Goal: Task Accomplishment & Management: Complete application form

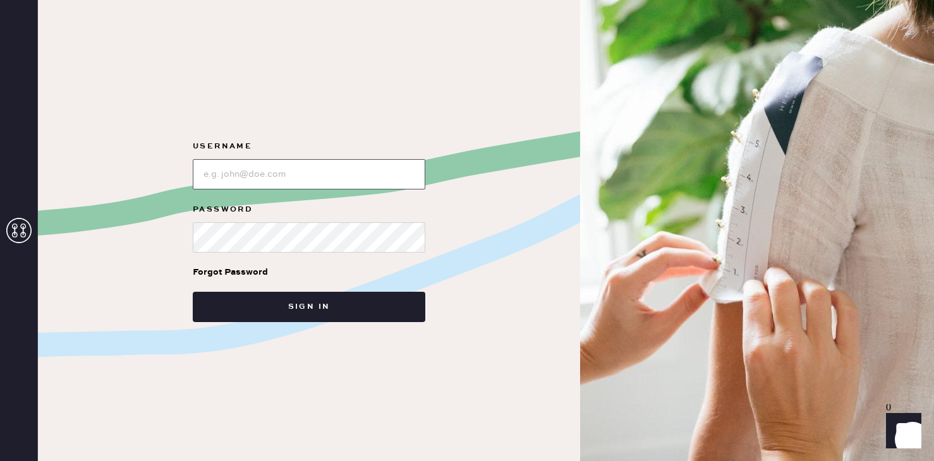
click at [328, 188] on input "loginName" at bounding box center [309, 174] width 232 height 30
type input "Reformationpaloalto"
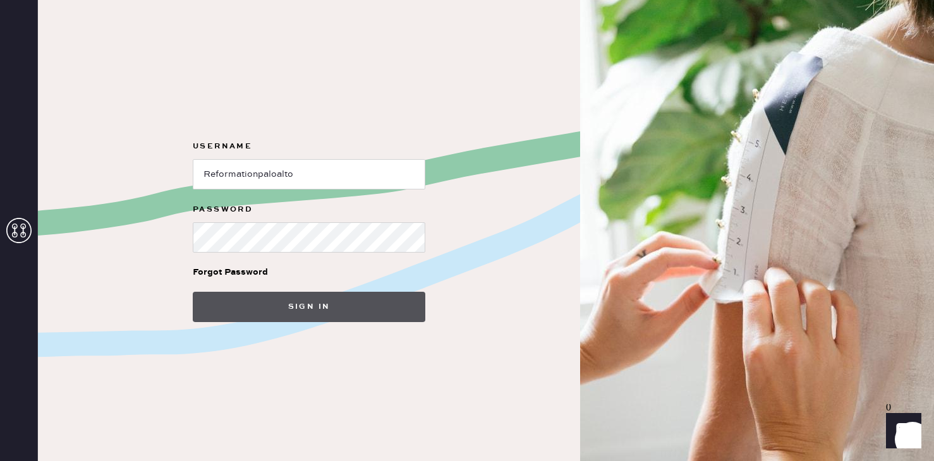
click at [277, 303] on button "Sign in" at bounding box center [309, 307] width 232 height 30
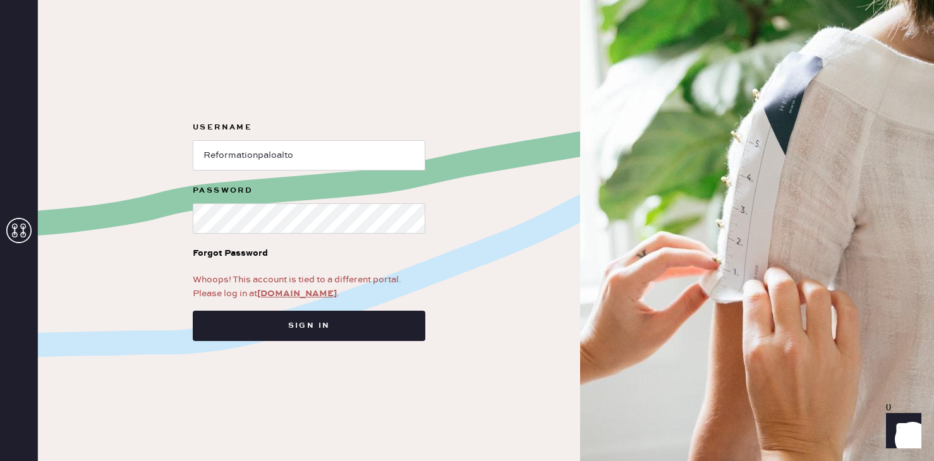
click at [290, 291] on link "app.hemster.co" at bounding box center [297, 293] width 80 height 11
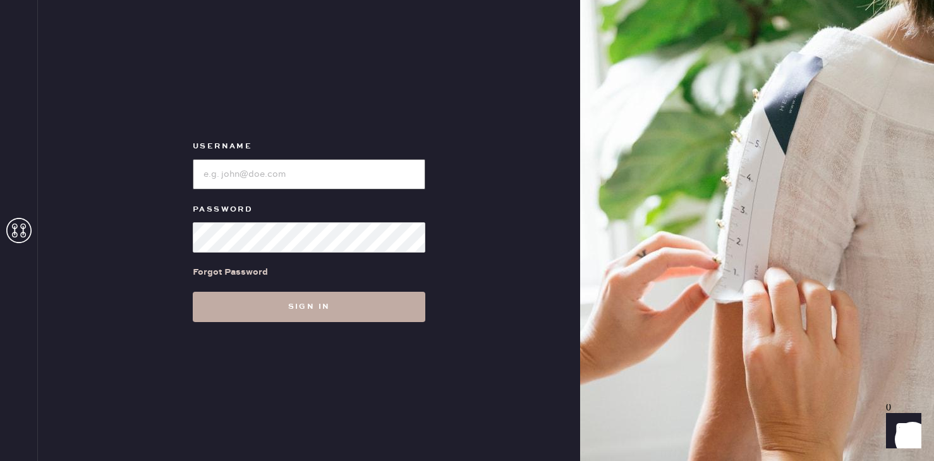
type input "Reformationpaloalto"
click at [291, 320] on button "Sign in" at bounding box center [309, 307] width 232 height 30
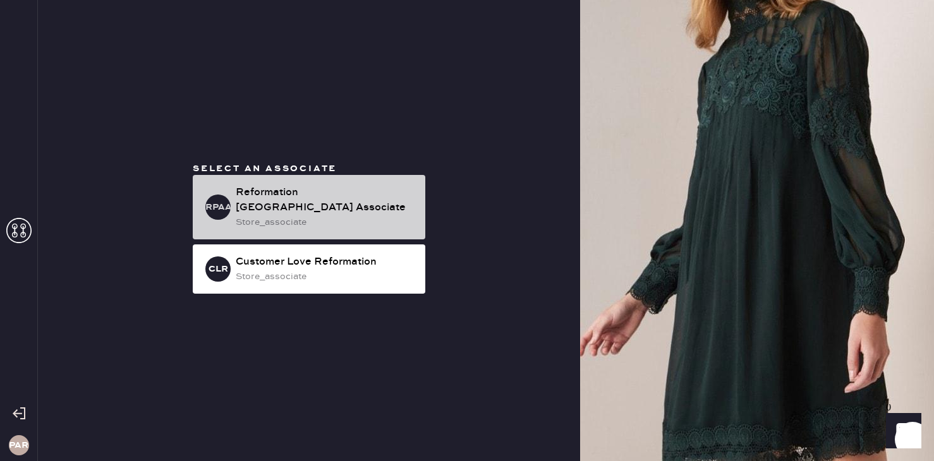
click at [294, 203] on div "Reformation [GEOGRAPHIC_DATA] Associate" at bounding box center [325, 200] width 179 height 30
click at [352, 215] on div "store_associate" at bounding box center [325, 222] width 179 height 14
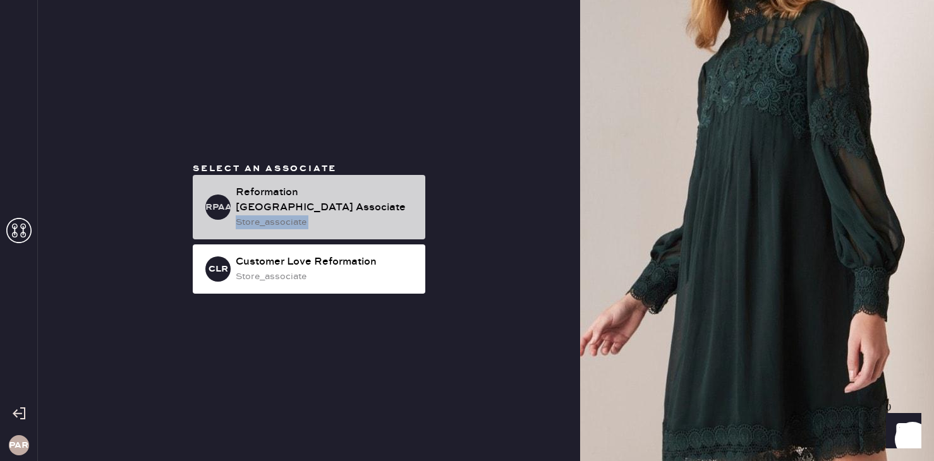
click at [352, 215] on div "store_associate" at bounding box center [325, 222] width 179 height 14
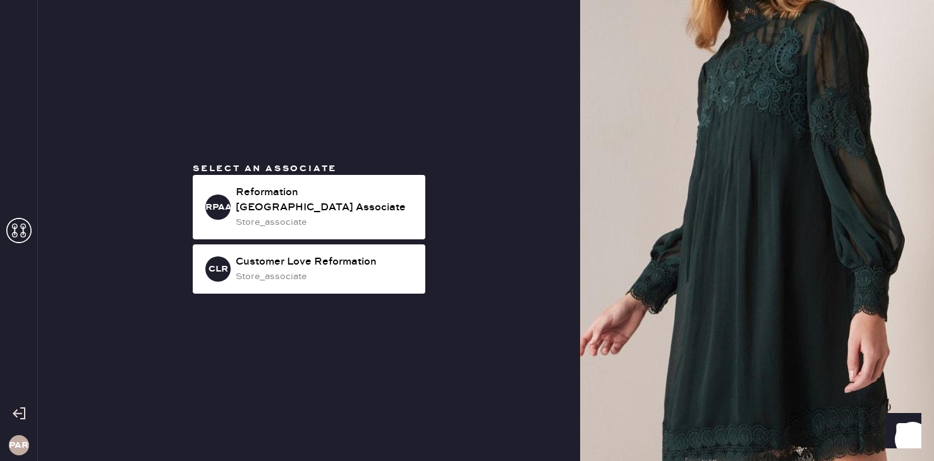
click at [433, 222] on div "Select an associate RPAA Reformation [GEOGRAPHIC_DATA] Associate store_associat…" at bounding box center [309, 230] width 253 height 136
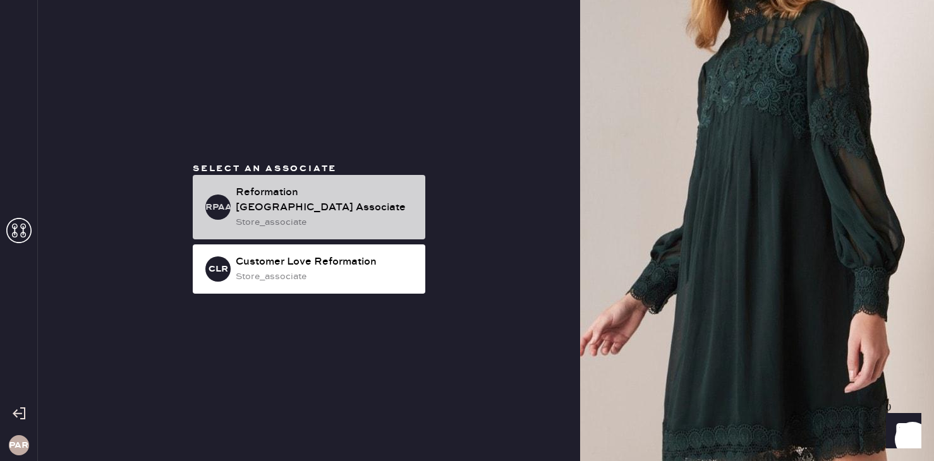
click at [290, 229] on div "RPAA Reformation [GEOGRAPHIC_DATA] Associate store_associate" at bounding box center [309, 207] width 232 height 64
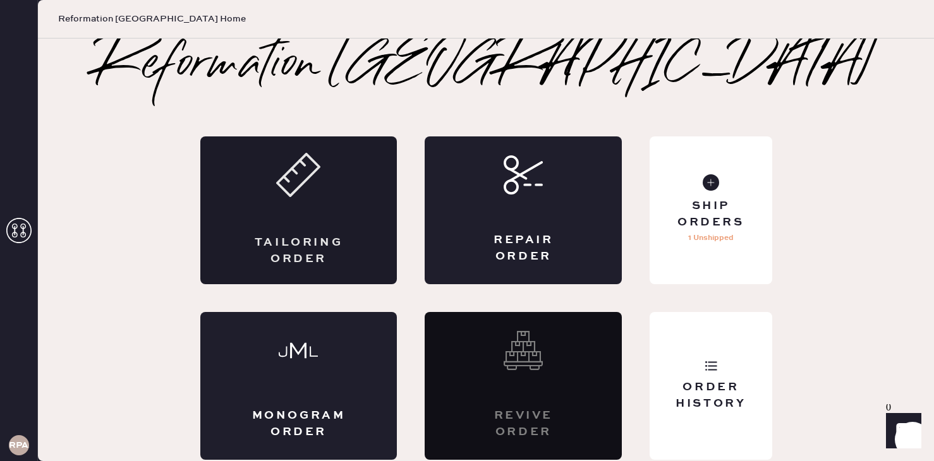
click at [309, 231] on div "Tailoring Order" at bounding box center [298, 210] width 197 height 148
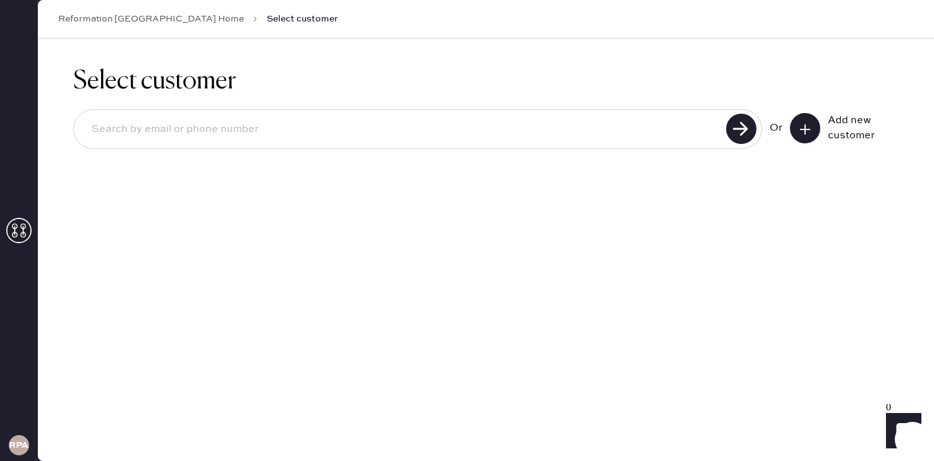
click at [815, 120] on button at bounding box center [805, 128] width 30 height 30
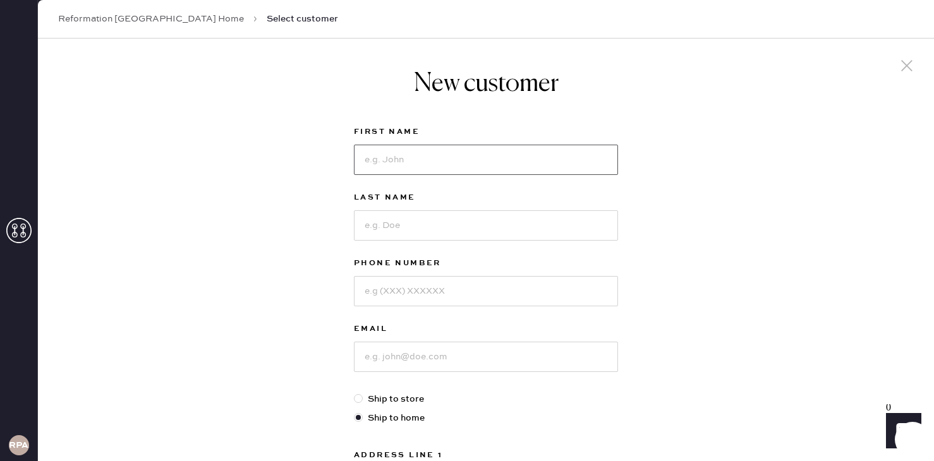
click at [383, 160] on input at bounding box center [486, 160] width 264 height 30
type input "Avery"
click at [376, 215] on input at bounding box center [486, 225] width 264 height 30
type input "King"
click at [381, 293] on input at bounding box center [486, 291] width 264 height 30
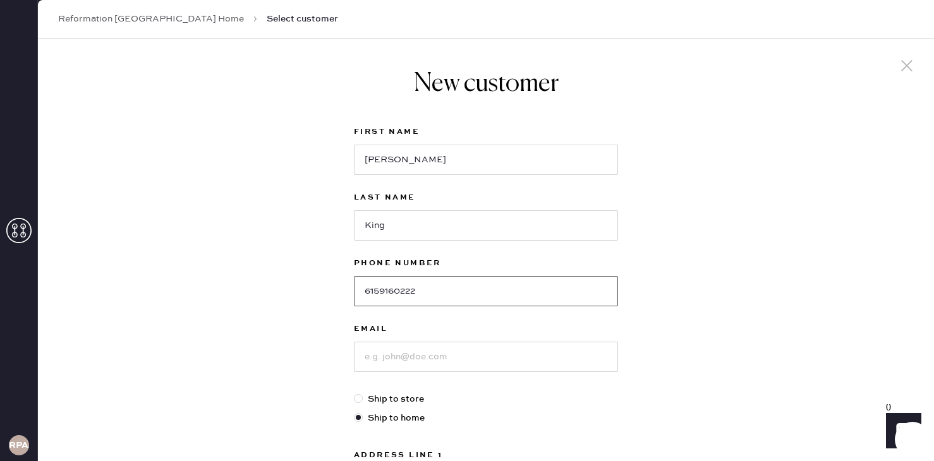
type input "6159160222"
click at [384, 352] on input at bounding box center [486, 357] width 264 height 30
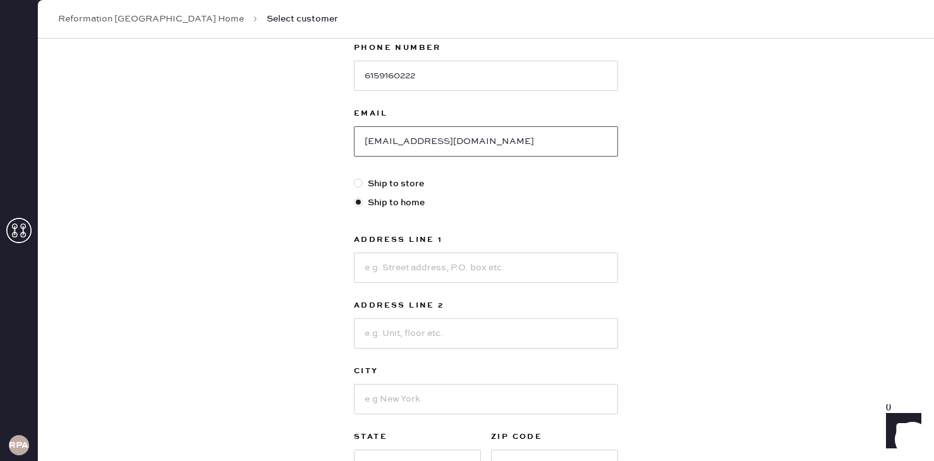
scroll to position [220, 0]
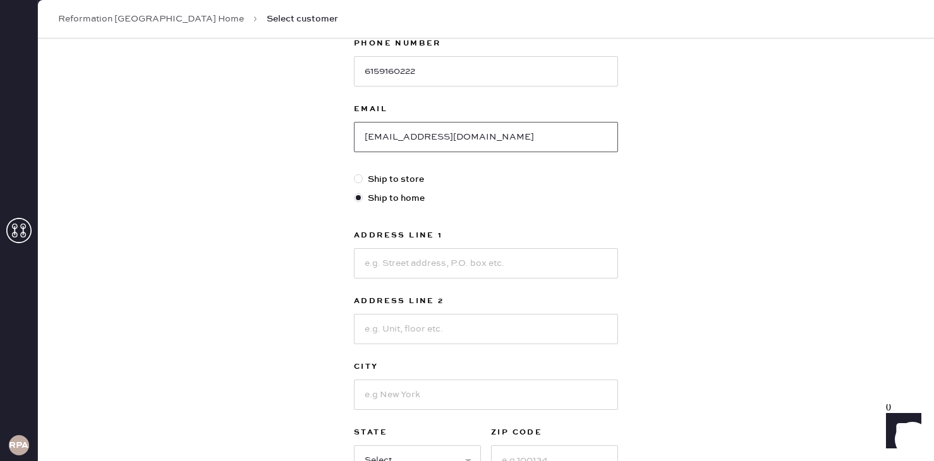
type input "avery0714@gmail.com"
click at [385, 273] on input at bounding box center [486, 263] width 264 height 30
type input "1 Mallorca Way"
click at [393, 340] on input at bounding box center [486, 329] width 264 height 30
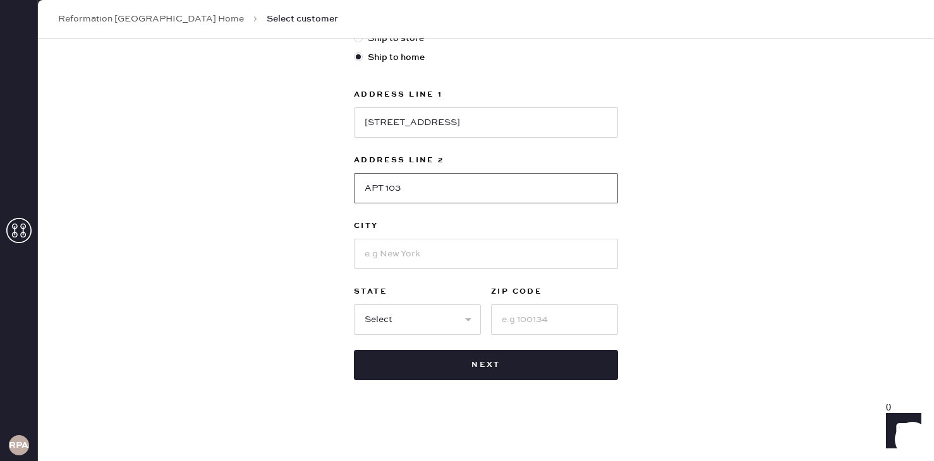
type input "APT 103"
click at [402, 244] on input at bounding box center [486, 254] width 264 height 30
type input "s"
type input "San Francisco"
click at [392, 313] on select "Select AK AL AR AZ CA CO CT DC DE FL GA HI IA ID IL IN KS KY LA MA MD ME MI MN …" at bounding box center [417, 319] width 127 height 30
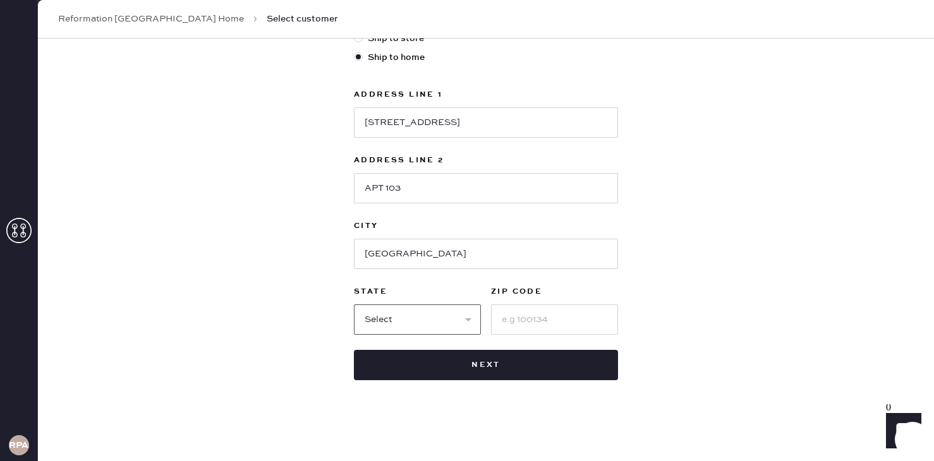
select select "CA"
click at [534, 318] on input at bounding box center [554, 319] width 127 height 30
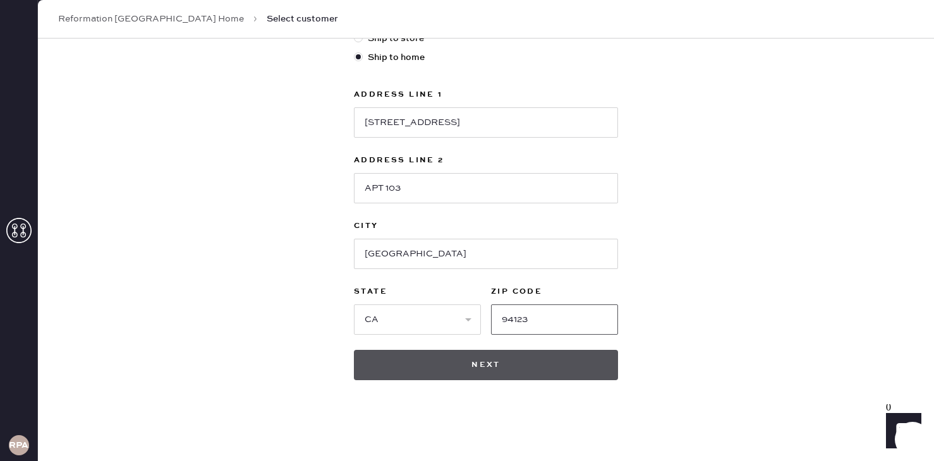
type input "94123"
click at [578, 369] on button "Next" at bounding box center [486, 365] width 264 height 30
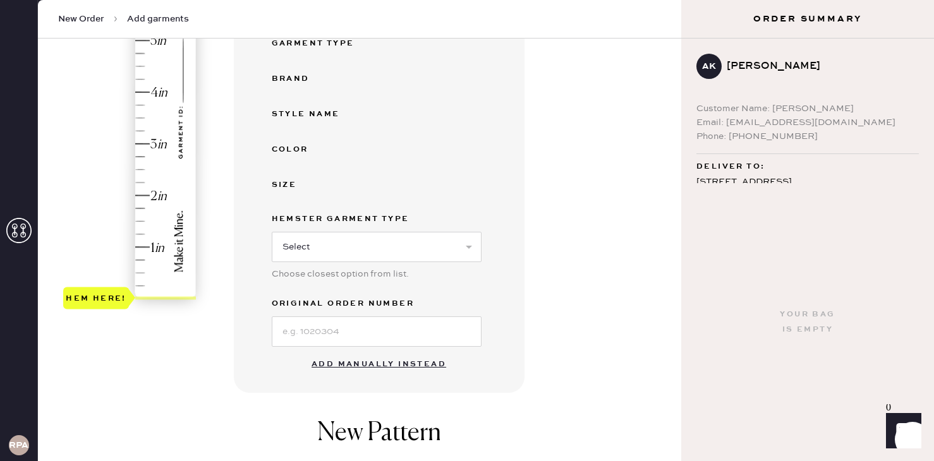
scroll to position [251, 0]
click at [380, 364] on button "Add manually instead" at bounding box center [379, 363] width 150 height 25
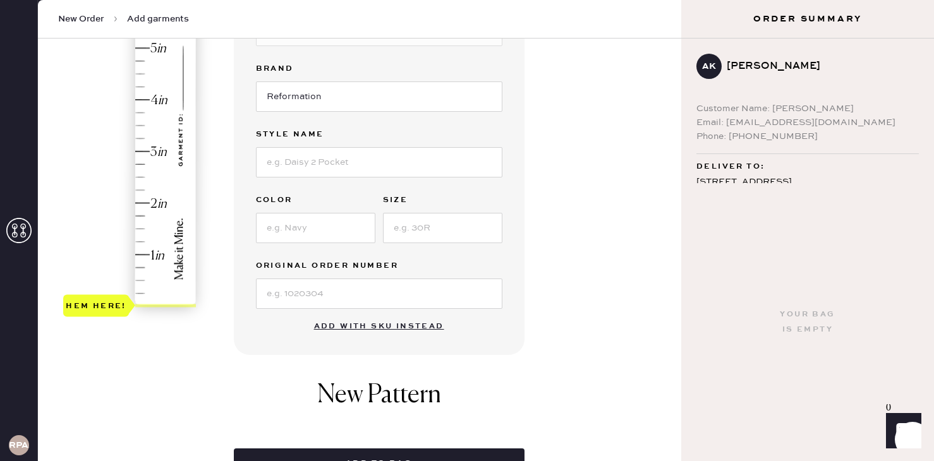
scroll to position [0, 0]
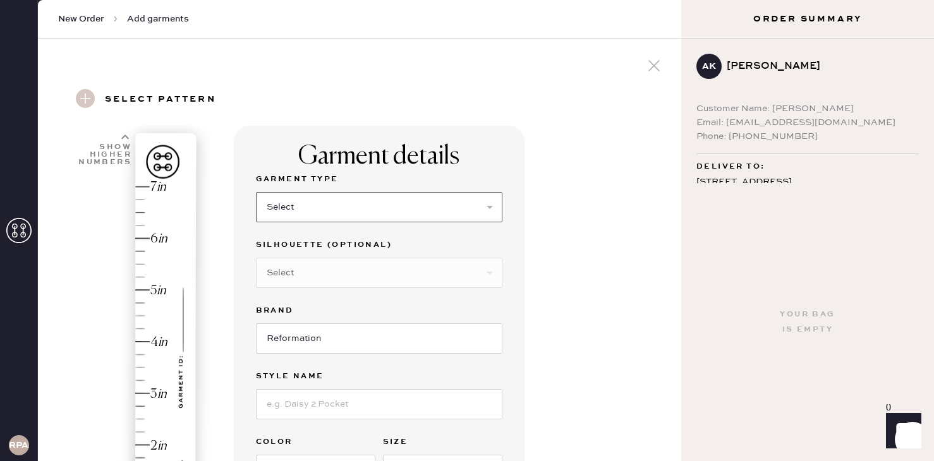
click at [284, 202] on select "Select Basic Skirt Jeans Leggings Pants Shorts Basic Sleeved Dress Basic Sleeve…" at bounding box center [379, 207] width 246 height 30
select select "4"
click at [290, 281] on select "Select Joggers Shorts Cropped Flare Boot Cut Straight Skinny Other" at bounding box center [379, 273] width 246 height 30
select select "13"
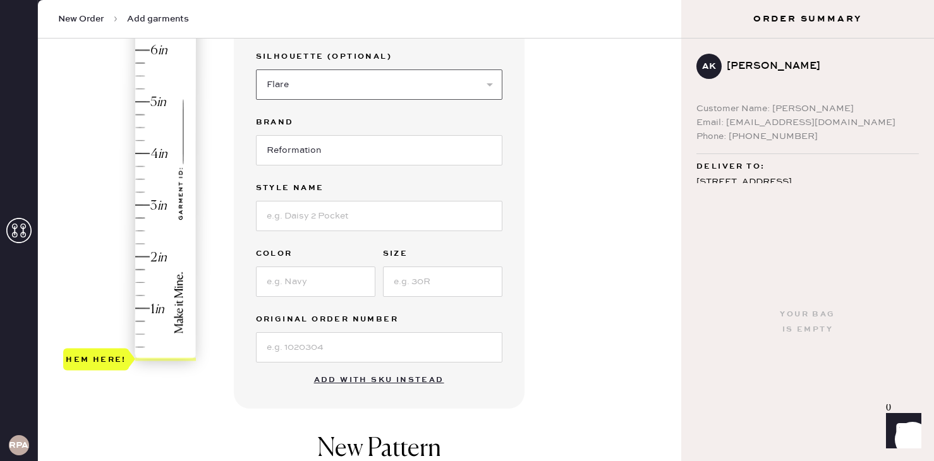
scroll to position [209, 0]
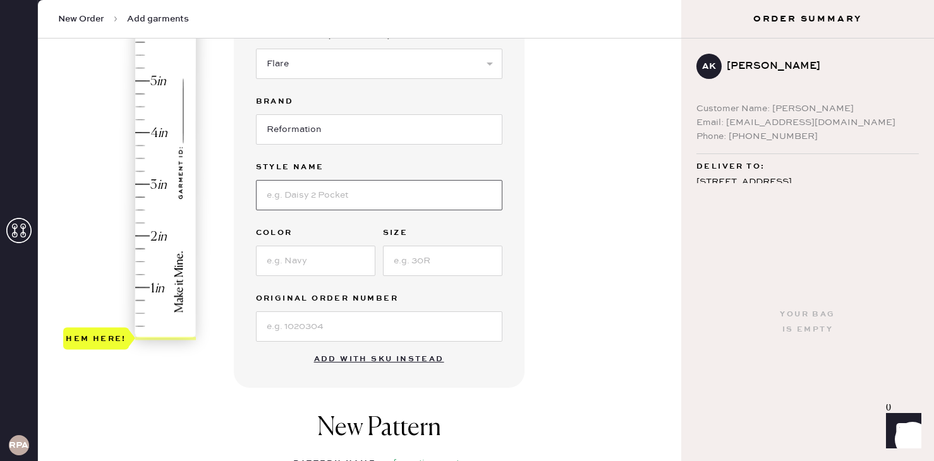
click at [296, 203] on input at bounding box center [379, 195] width 246 height 30
type input "Gale Satin Mid Rise Bias Pant"
click at [289, 255] on input at bounding box center [315, 261] width 119 height 30
click at [336, 273] on input at bounding box center [315, 261] width 119 height 30
type input "O"
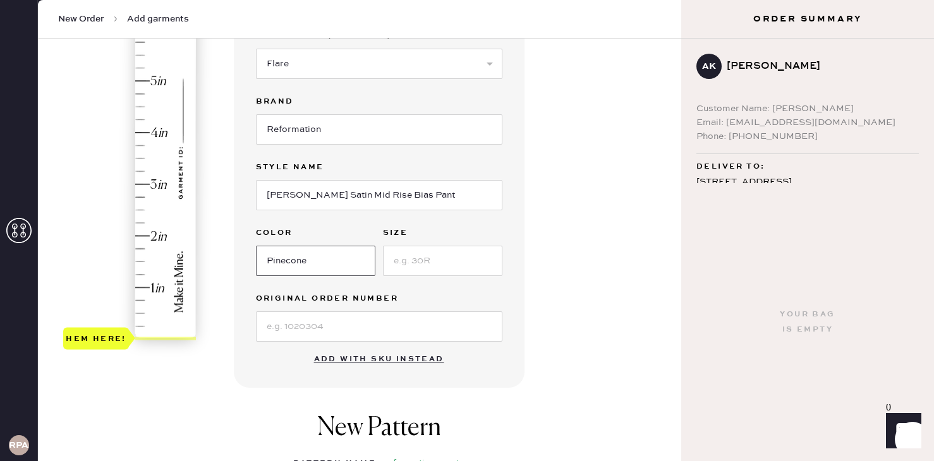
type input "Pinecone"
click at [417, 261] on input at bounding box center [442, 261] width 119 height 30
type input "XS"
click at [364, 333] on input at bounding box center [379, 326] width 246 height 30
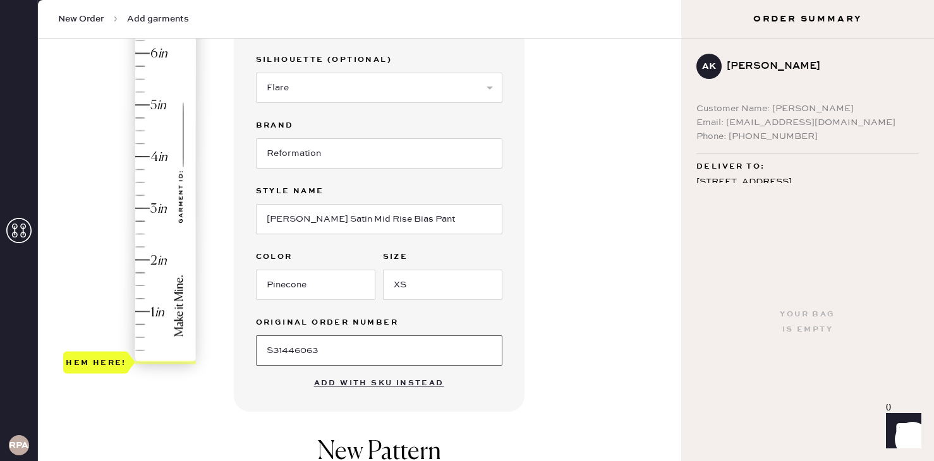
scroll to position [184, 0]
type input "S31446063"
type input "3.75"
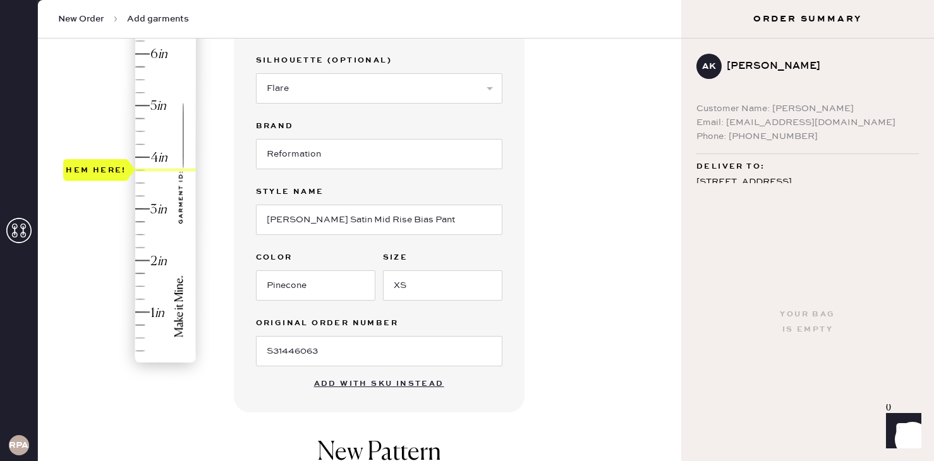
click at [141, 171] on div "Hem here!" at bounding box center [130, 183] width 135 height 373
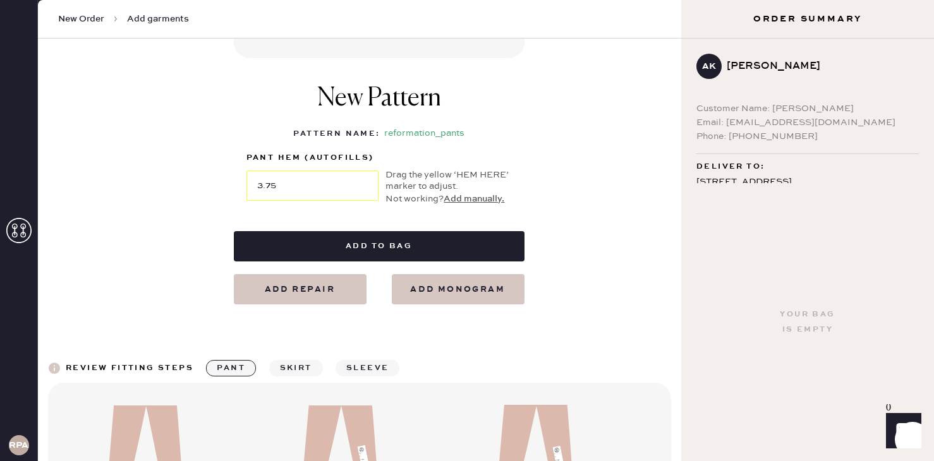
scroll to position [543, 0]
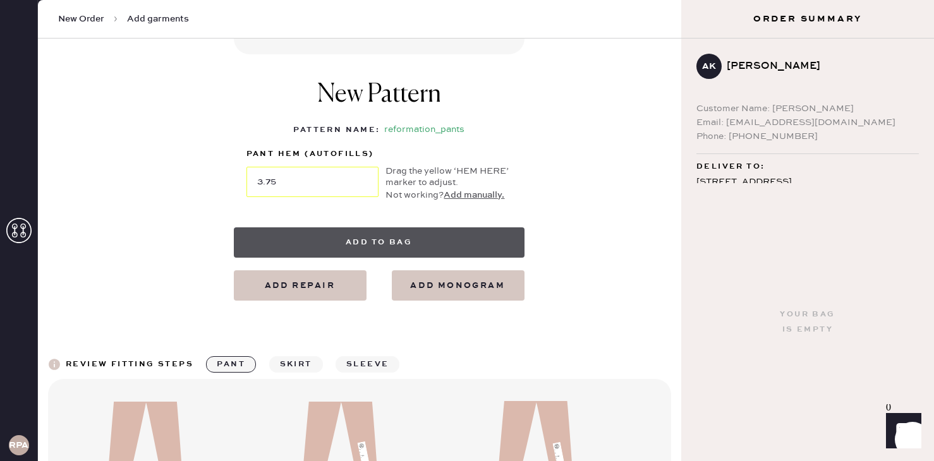
click at [383, 253] on button "Add to bag" at bounding box center [379, 242] width 291 height 30
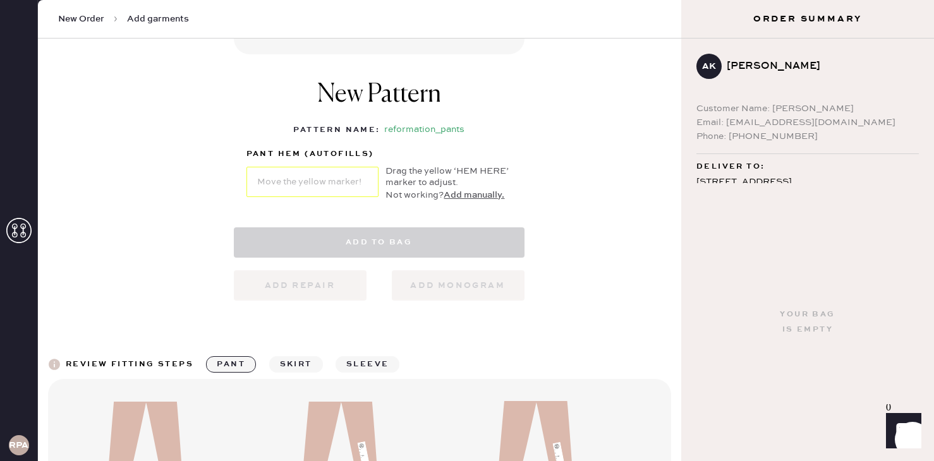
select select "4"
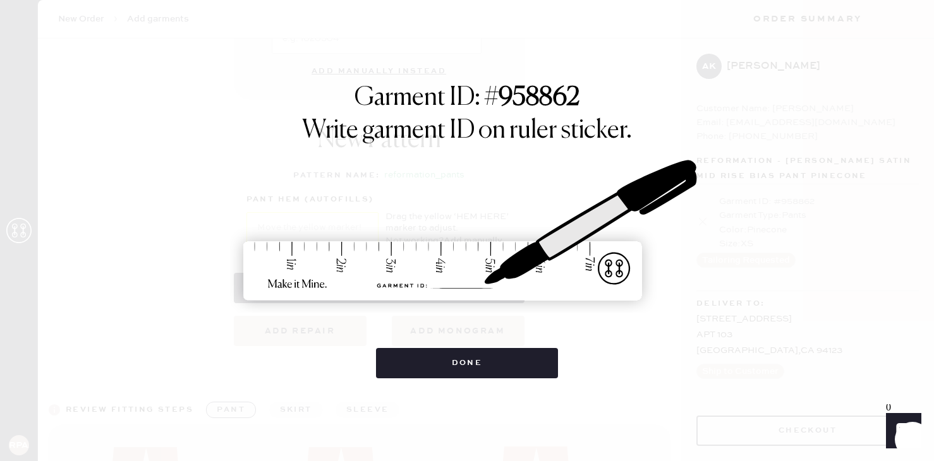
scroll to position [831, 0]
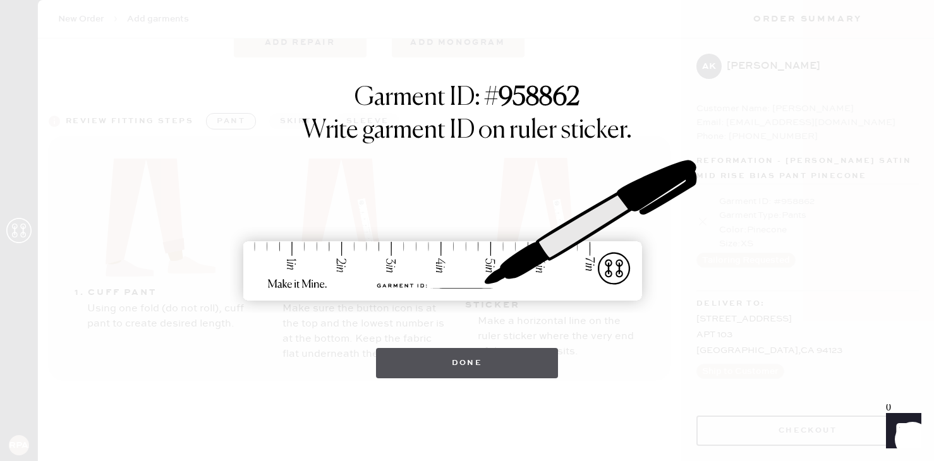
click at [472, 364] on button "Done" at bounding box center [467, 363] width 183 height 30
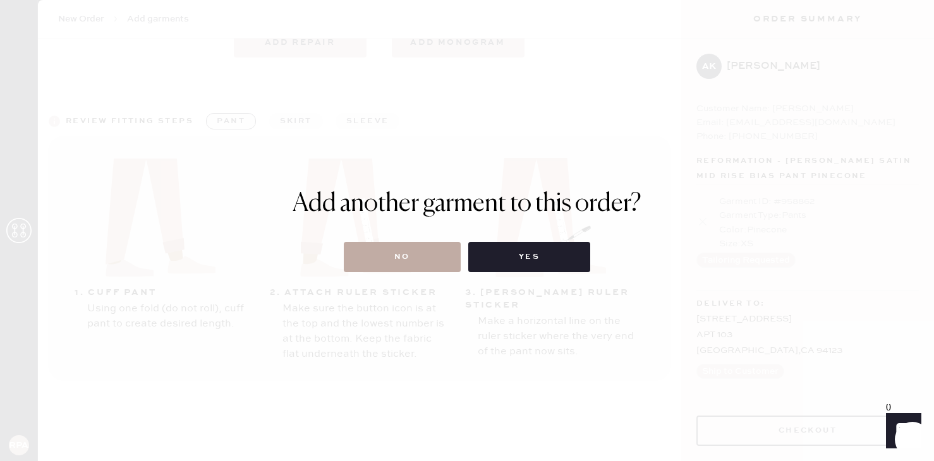
click at [421, 246] on button "No" at bounding box center [402, 257] width 117 height 30
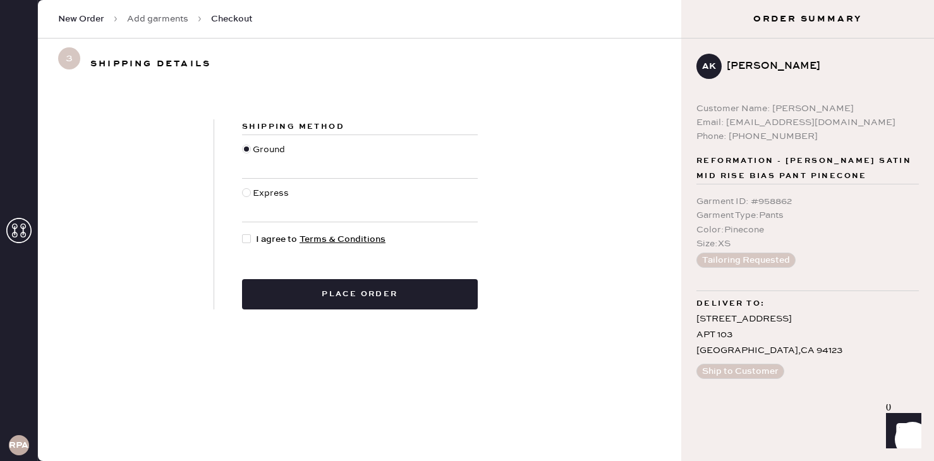
click at [247, 189] on div at bounding box center [246, 192] width 9 height 9
click at [243, 187] on input "Express" at bounding box center [242, 186] width 1 height 1
radio input "true"
click at [247, 147] on div at bounding box center [246, 149] width 9 height 9
click at [243, 143] on input "Ground" at bounding box center [242, 143] width 1 height 1
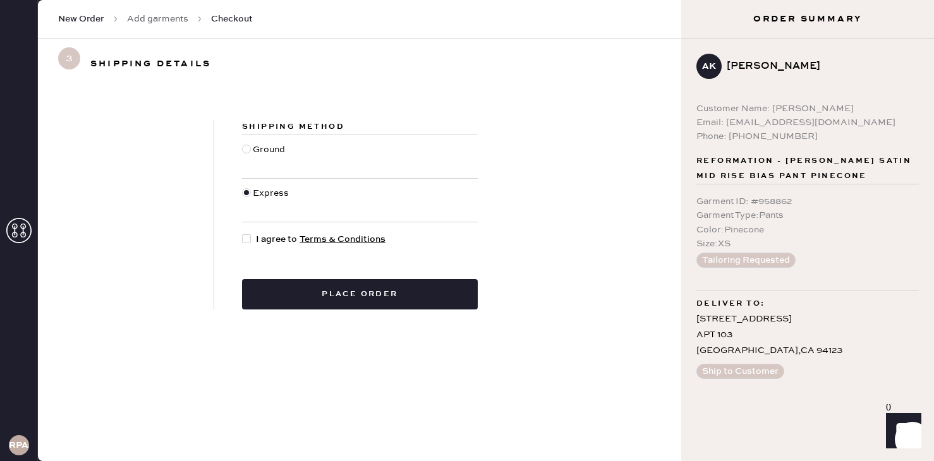
radio input "true"
click at [248, 240] on div at bounding box center [246, 238] width 9 height 9
click at [243, 233] on input "I agree to Terms & Conditions" at bounding box center [242, 232] width 1 height 1
checkbox input "true"
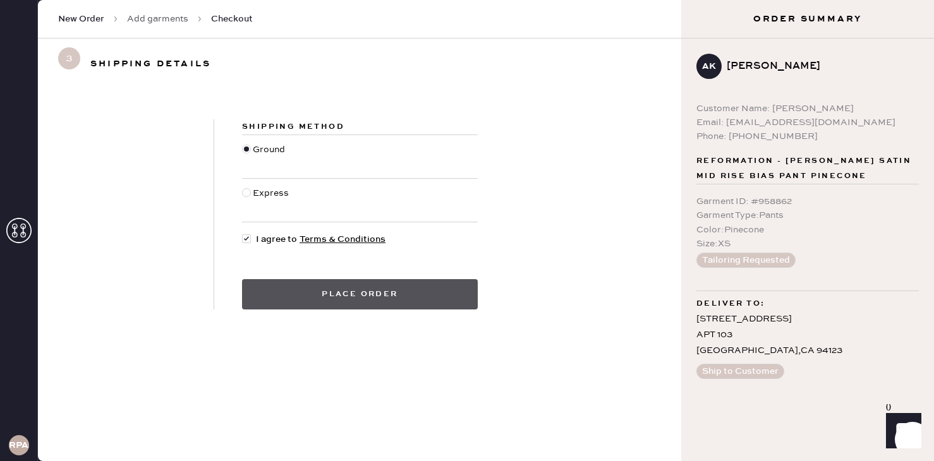
click at [295, 300] on button "Place order" at bounding box center [360, 294] width 236 height 30
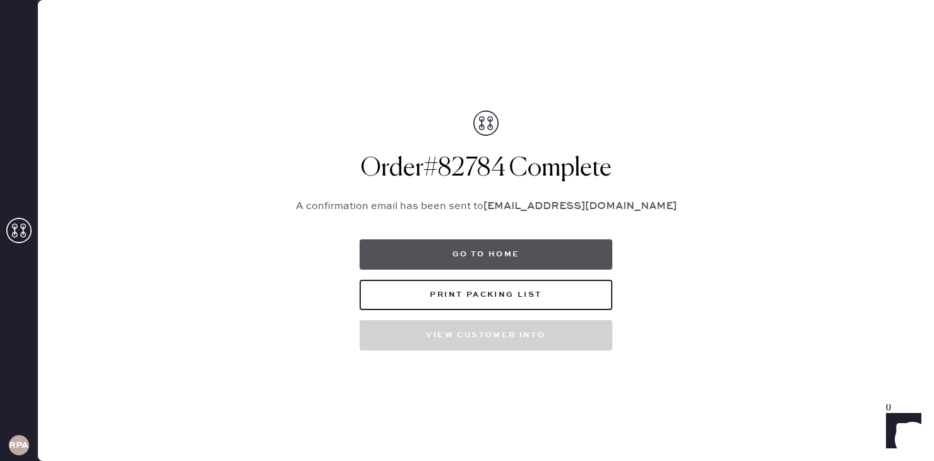
click at [503, 258] on button "Go to home" at bounding box center [485, 254] width 253 height 30
